Goal: Information Seeking & Learning: Learn about a topic

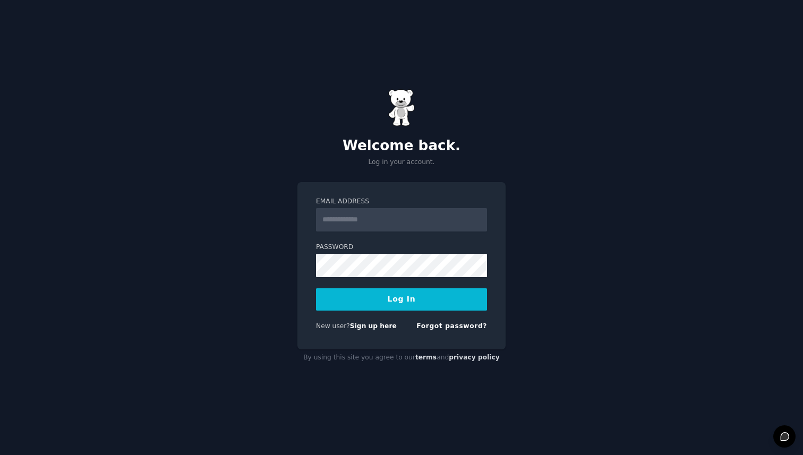
click at [381, 216] on input "Email Address" at bounding box center [401, 219] width 171 height 23
type input "**********"
click at [384, 299] on button "Log In" at bounding box center [401, 299] width 171 height 22
click at [384, 303] on button "Log In" at bounding box center [401, 299] width 171 height 22
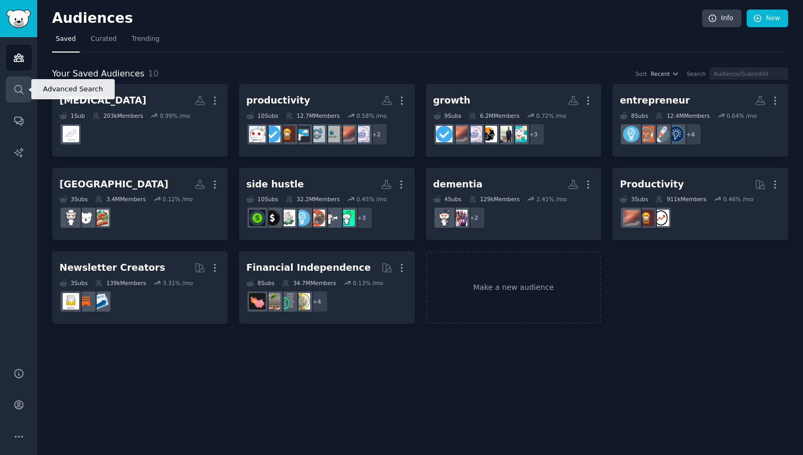
click at [19, 82] on link "Search" at bounding box center [19, 89] width 26 height 26
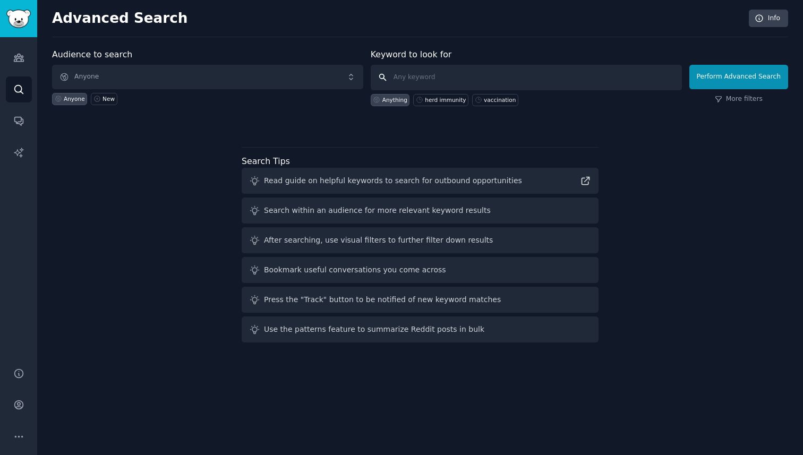
click at [399, 81] on input "text" at bounding box center [526, 77] width 311 height 25
type input "vaccine"
click button "Perform Advanced Search" at bounding box center [738, 77] width 99 height 24
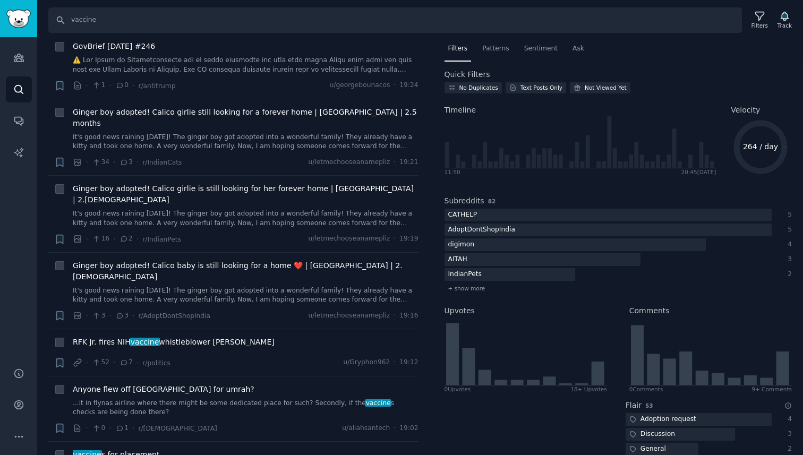
scroll to position [902, 0]
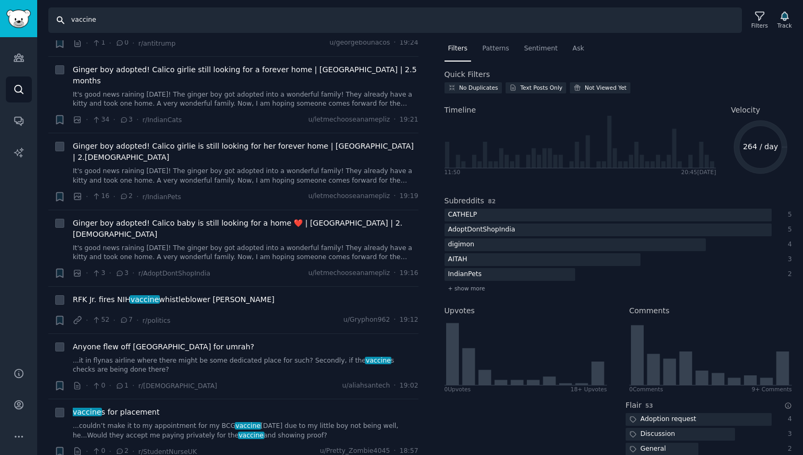
click at [177, 21] on input "vaccine" at bounding box center [395, 19] width 694 height 25
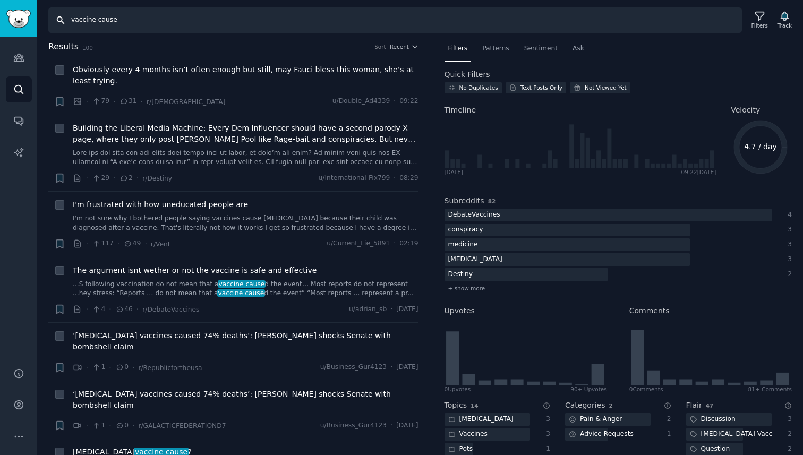
click at [108, 23] on input "vaccine cause" at bounding box center [395, 19] width 694 height 25
type input "vaccine [MEDICAL_DATA]"
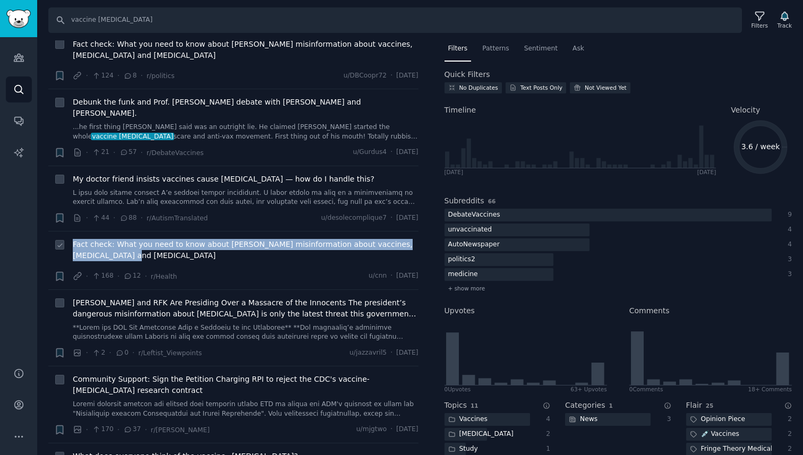
scroll to position [230, 0]
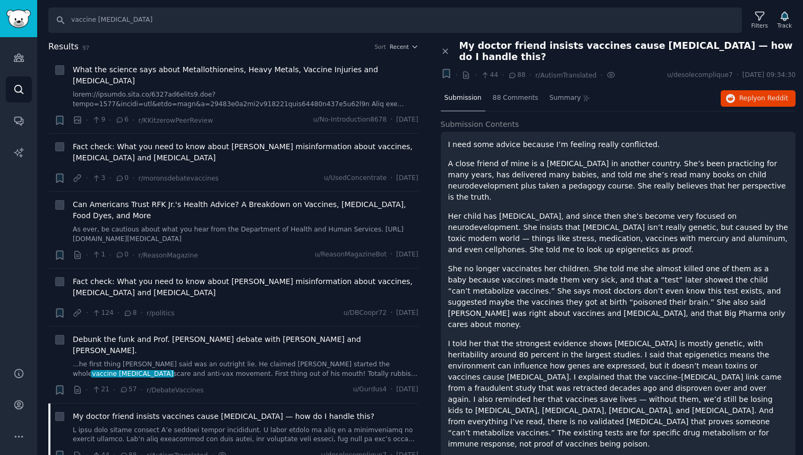
click at [558, 49] on span "My doctor friend insists vaccines cause [MEDICAL_DATA] — how do I handle this?" at bounding box center [627, 51] width 337 height 22
click at [755, 94] on span "Reply on Reddit" at bounding box center [763, 99] width 49 height 10
